Goal: Task Accomplishment & Management: Use online tool/utility

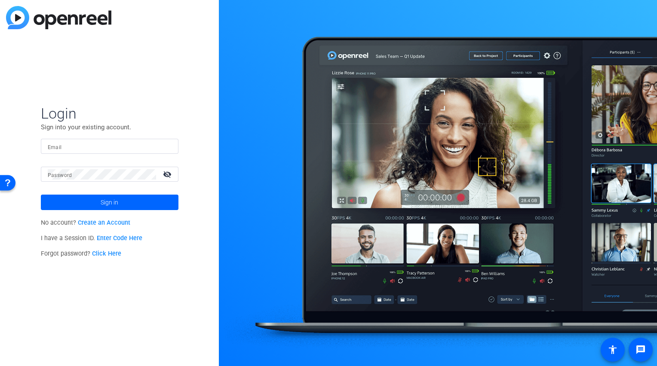
click at [52, 147] on mat-label "Email" at bounding box center [55, 147] width 14 height 6
click at [52, 147] on input "Email" at bounding box center [110, 146] width 124 height 10
type input "zinaida.skachinsky@pfizer.com"
click at [58, 169] on div at bounding box center [102, 174] width 108 height 15
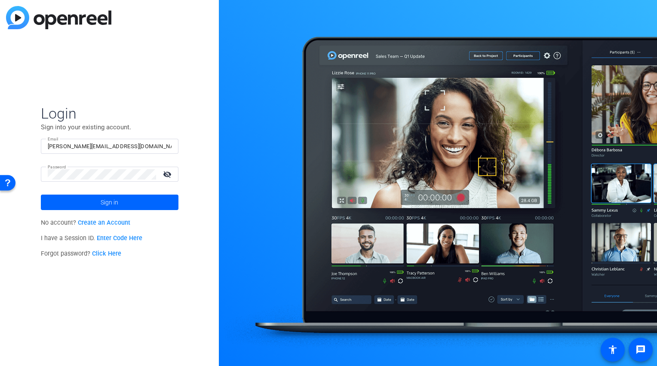
click at [71, 169] on div at bounding box center [102, 174] width 108 height 15
click at [41, 195] on button "Sign in" at bounding box center [110, 202] width 138 height 15
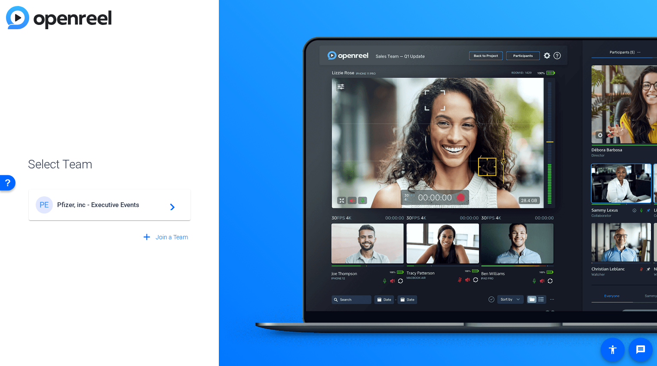
click at [84, 209] on div "PE Pfizer, inc - Executive Events navigate_next" at bounding box center [110, 204] width 148 height 17
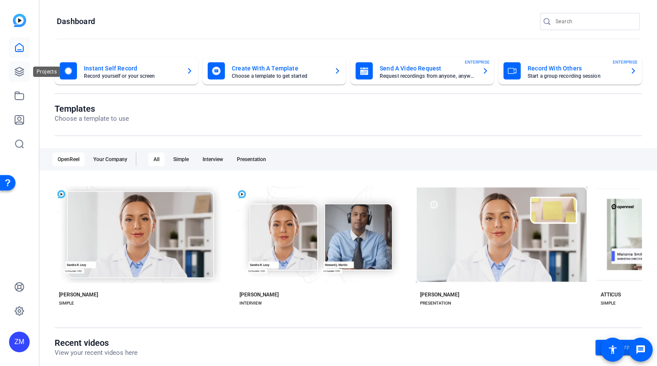
click at [18, 73] on icon at bounding box center [19, 72] width 10 height 10
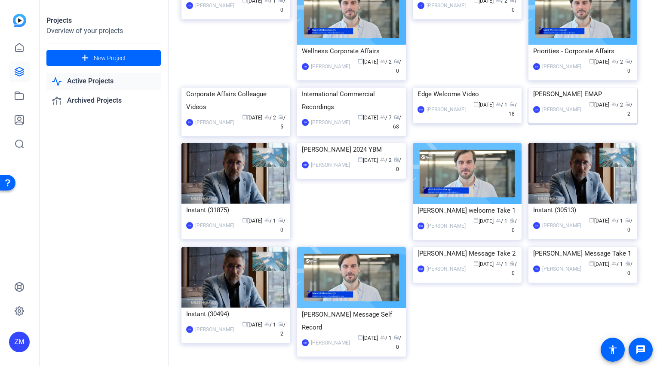
scroll to position [817, 0]
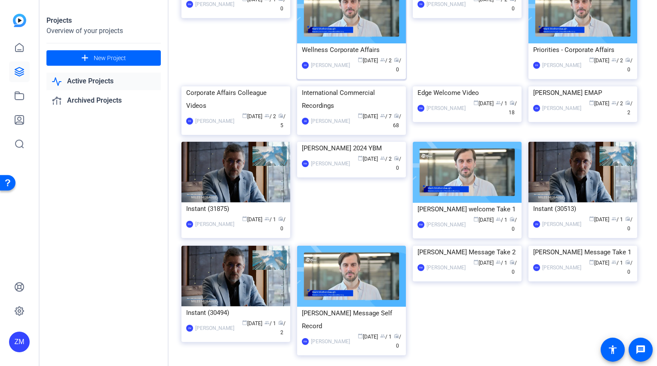
click at [351, 43] on img at bounding box center [351, 12] width 109 height 61
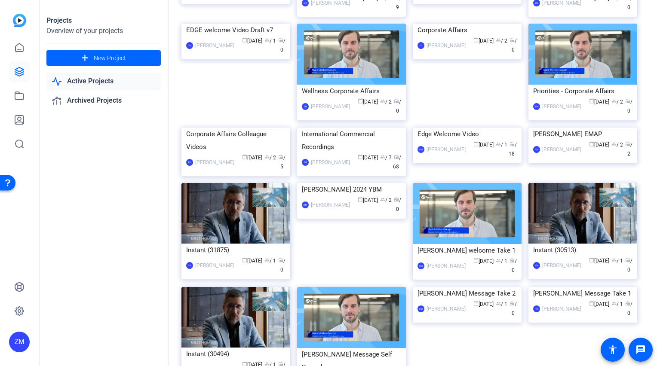
scroll to position [775, 0]
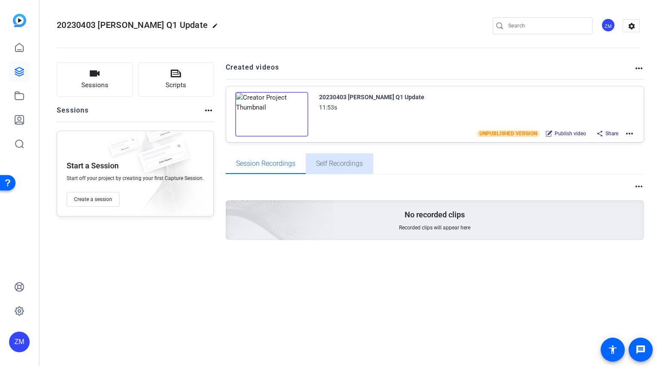
click at [346, 163] on span "Self Recordings" at bounding box center [339, 163] width 47 height 7
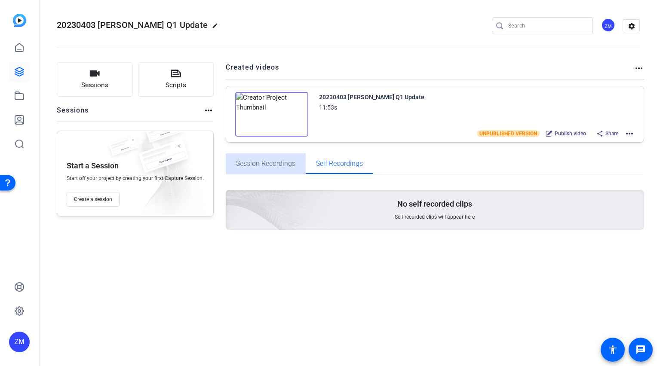
click at [273, 160] on span "Session Recordings" at bounding box center [265, 163] width 59 height 7
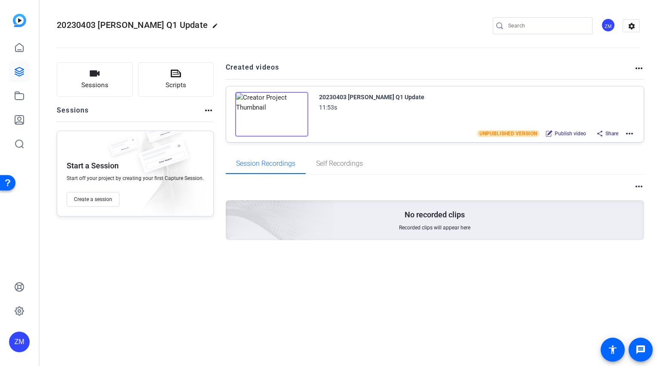
click at [630, 134] on mat-icon "more_horiz" at bounding box center [629, 134] width 10 height 10
click at [580, 206] on span "Download Video" at bounding box center [598, 208] width 60 height 10
click at [649, 18] on mat-toolbar "20230403 Charlotte Allerton Q1 Update edit ZM settings" at bounding box center [348, 26] width 617 height 52
click at [631, 26] on mat-icon "settings" at bounding box center [631, 26] width 17 height 13
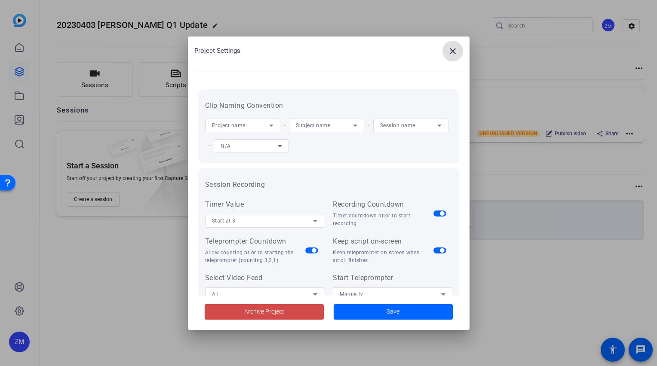
click at [251, 316] on span "Archive Project" at bounding box center [264, 311] width 40 height 9
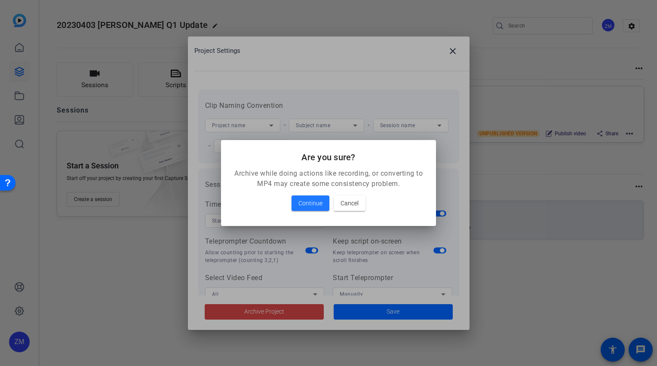
click at [453, 53] on div at bounding box center [328, 183] width 657 height 366
click at [352, 200] on span "Cancel" at bounding box center [349, 203] width 18 height 10
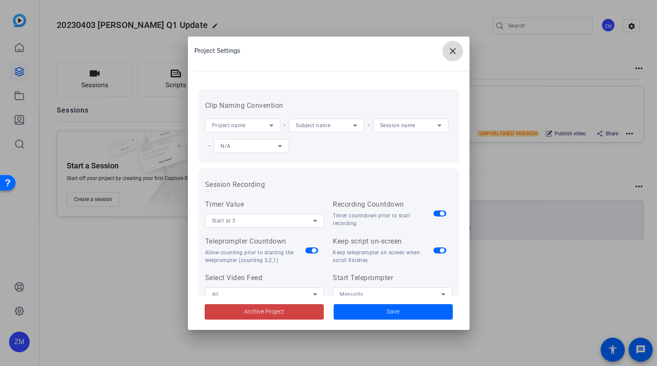
click at [453, 46] on mat-icon "close" at bounding box center [453, 51] width 10 height 10
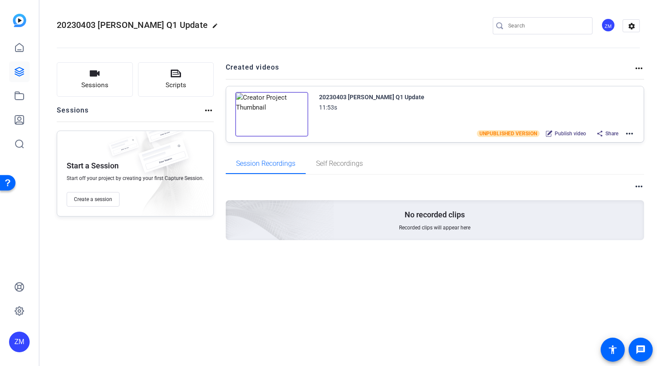
click at [632, 135] on mat-icon "more_horiz" at bounding box center [629, 134] width 10 height 10
click at [580, 95] on div at bounding box center [328, 183] width 657 height 366
click at [634, 28] on mat-icon "settings" at bounding box center [631, 26] width 17 height 13
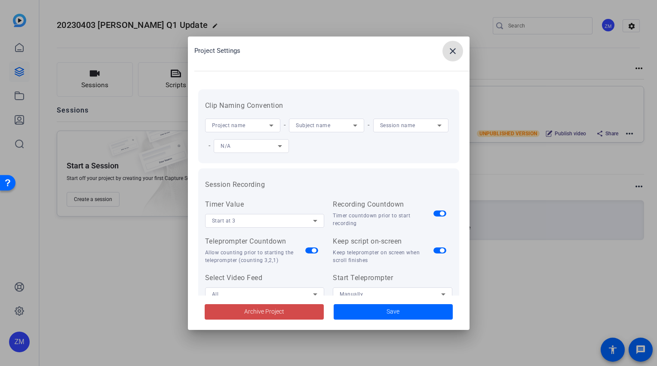
click at [269, 310] on span "Archive Project" at bounding box center [264, 311] width 40 height 9
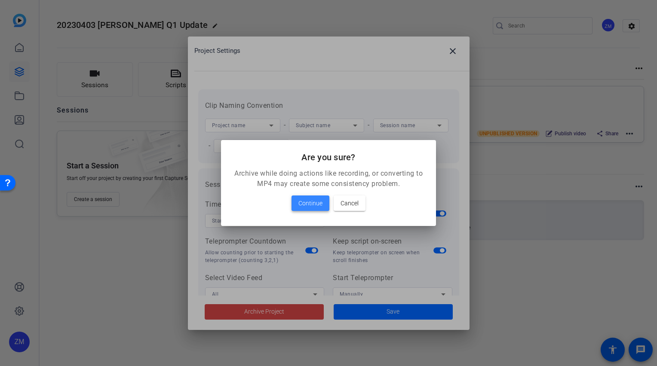
click at [311, 209] on span at bounding box center [310, 203] width 38 height 21
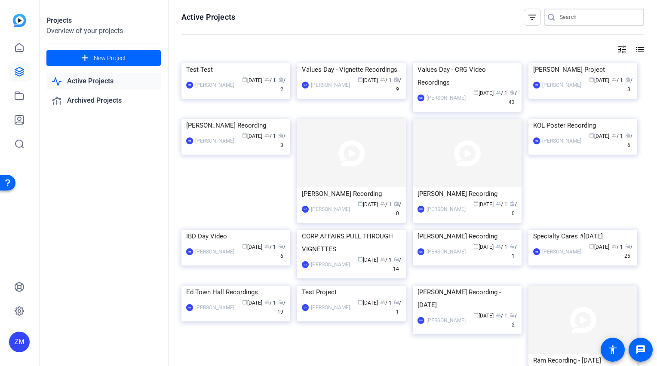
click at [595, 22] on input "Search" at bounding box center [598, 17] width 77 height 10
click at [595, 22] on input "D" at bounding box center [598, 17] width 77 height 10
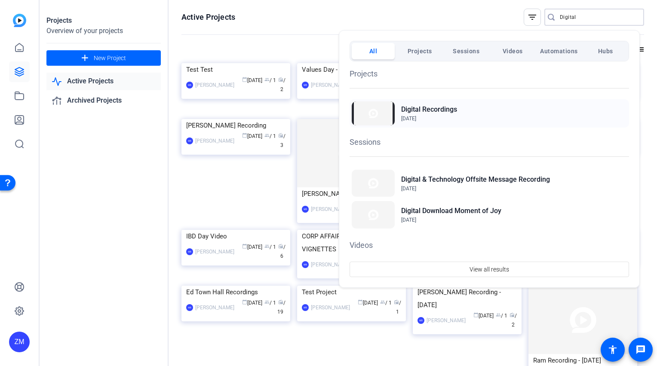
type input "Digital"
click at [436, 111] on h2 "Digital Recordings" at bounding box center [429, 109] width 56 height 10
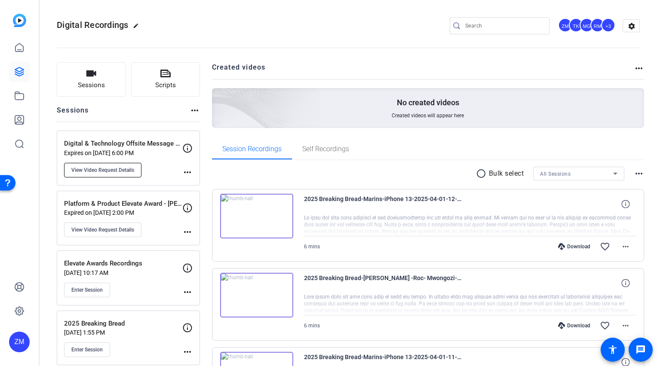
click at [95, 168] on span "View Video Request Details" at bounding box center [102, 170] width 63 height 7
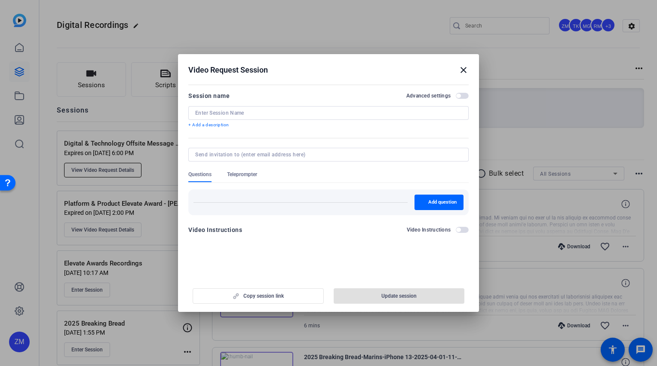
type input "Digital & Technology Offsite Message Recording"
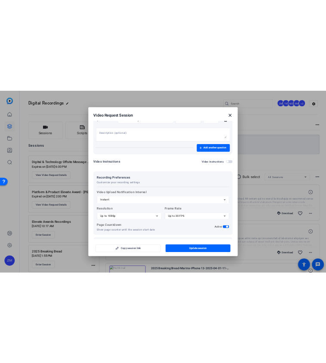
scroll to position [131, 0]
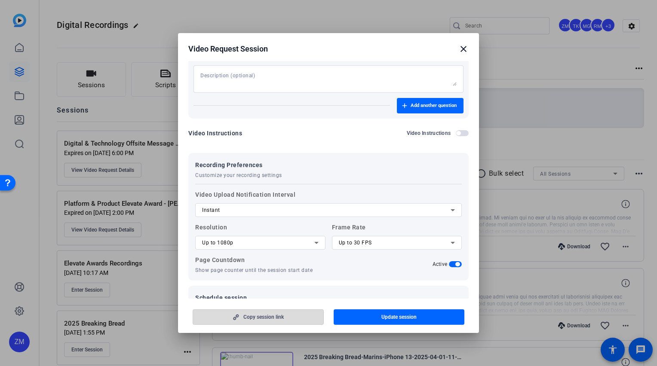
click at [243, 319] on span "Copy session link" at bounding box center [263, 317] width 40 height 7
